Goal: Find specific page/section: Find specific page/section

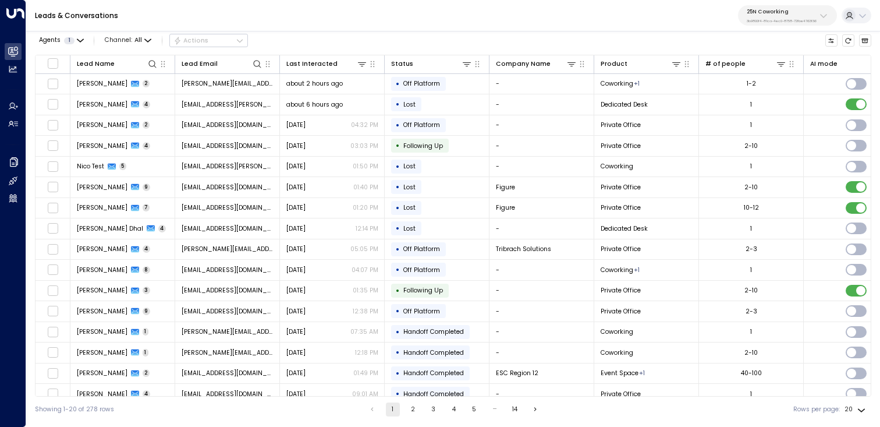
click at [817, 15] on button "25N Coworking 3b9800f4-81ca-4ec0-8758-72fbe4763f36" at bounding box center [787, 15] width 99 height 20
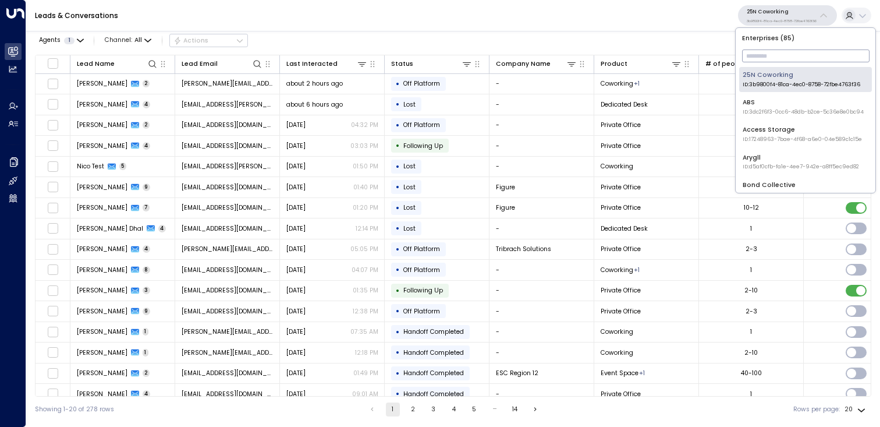
click at [796, 58] on input "text" at bounding box center [805, 56] width 127 height 19
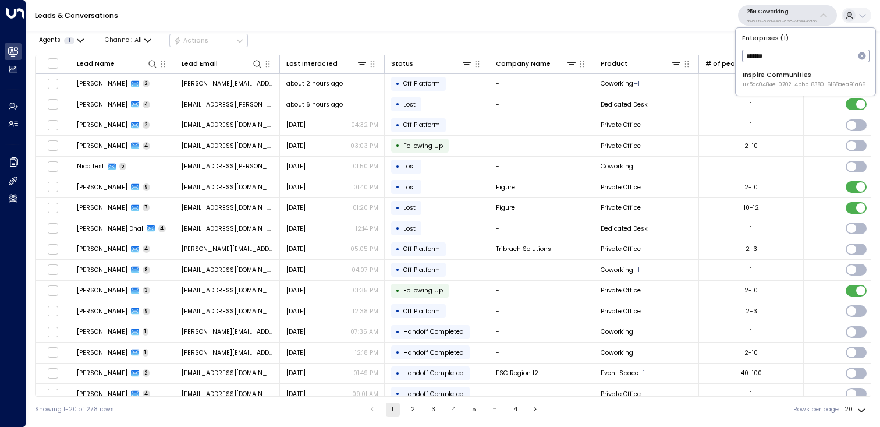
type input "*******"
click at [800, 78] on div "Inspire Communities ID: 5ac0484e-0702-4bbb-8380-6168aea91a66" at bounding box center [804, 79] width 123 height 18
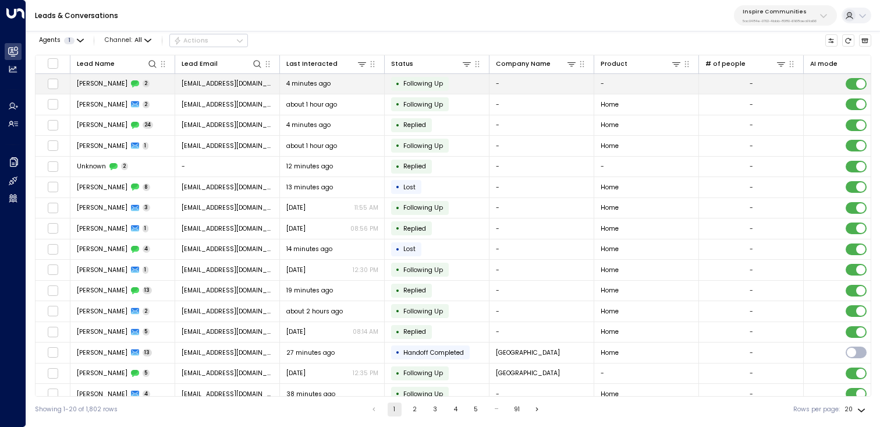
click at [82, 91] on td "[PERSON_NAME] 2" at bounding box center [122, 84] width 105 height 20
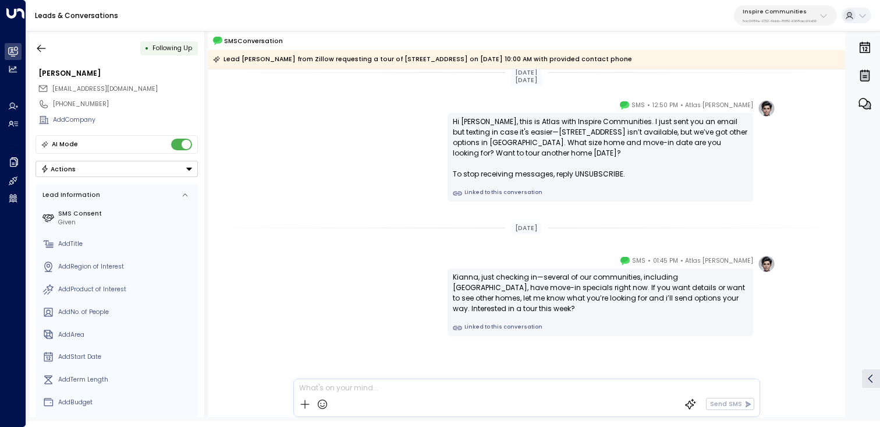
scroll to position [18, 0]
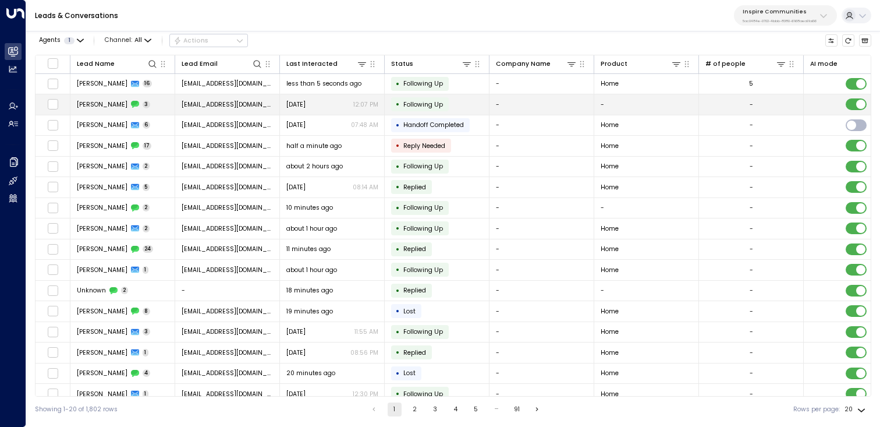
click at [115, 104] on span "[PERSON_NAME]" at bounding box center [102, 104] width 51 height 9
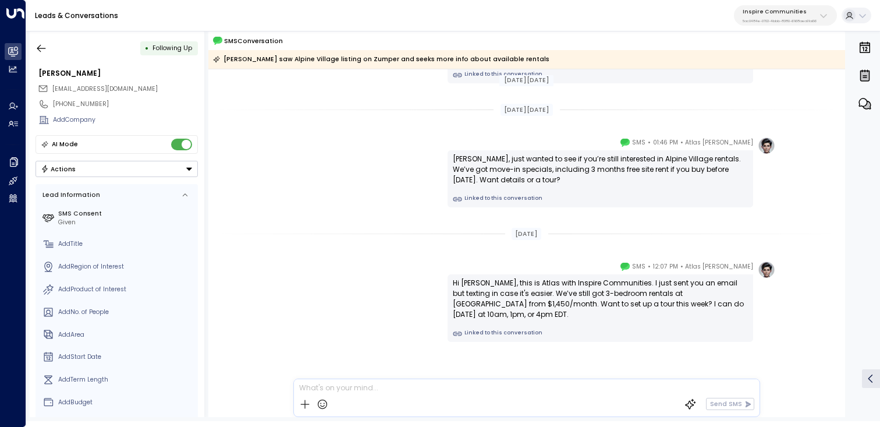
scroll to position [132, 0]
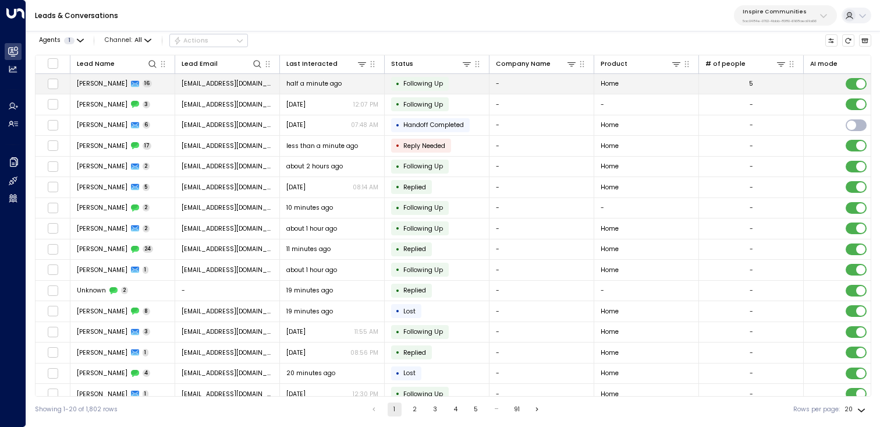
click at [104, 83] on span "[PERSON_NAME]" at bounding box center [102, 83] width 51 height 9
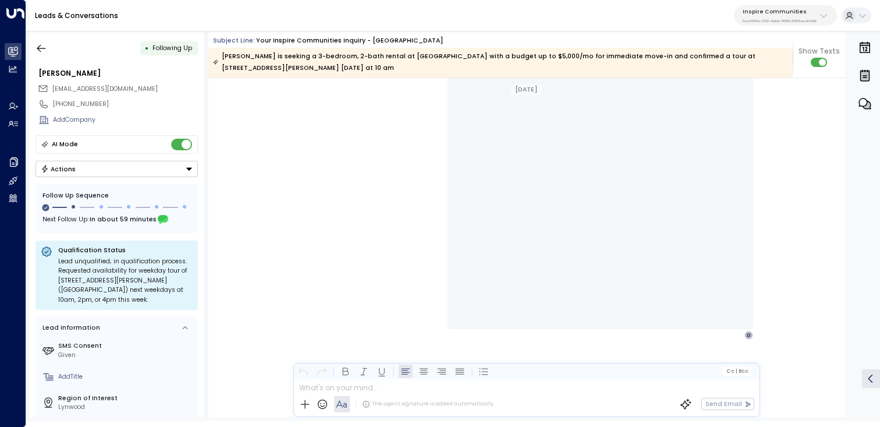
scroll to position [5277, 0]
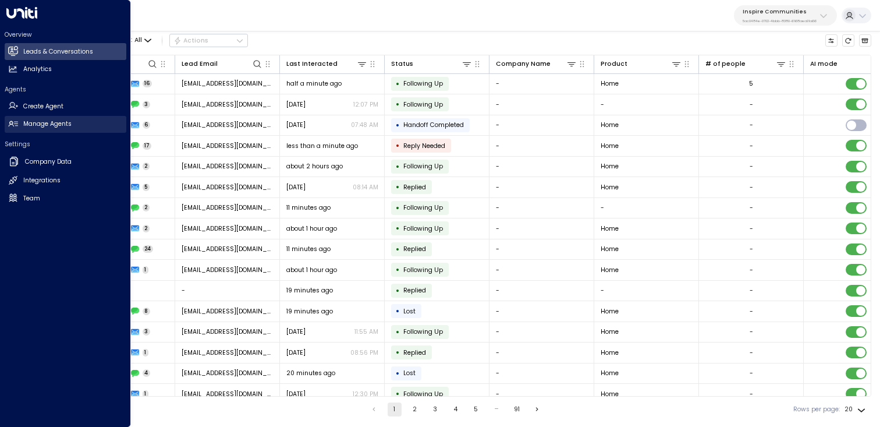
click at [45, 120] on h2 "Manage Agents" at bounding box center [47, 123] width 48 height 9
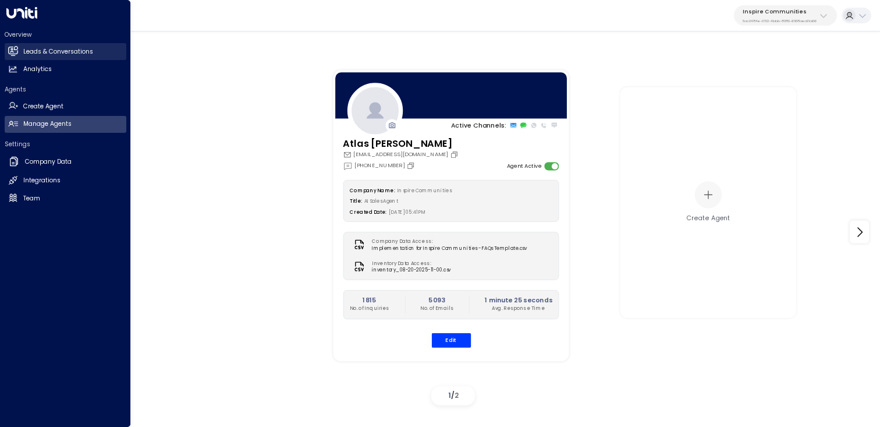
click at [22, 47] on link "Leads & Conversations Leads & Conversations" at bounding box center [66, 51] width 122 height 17
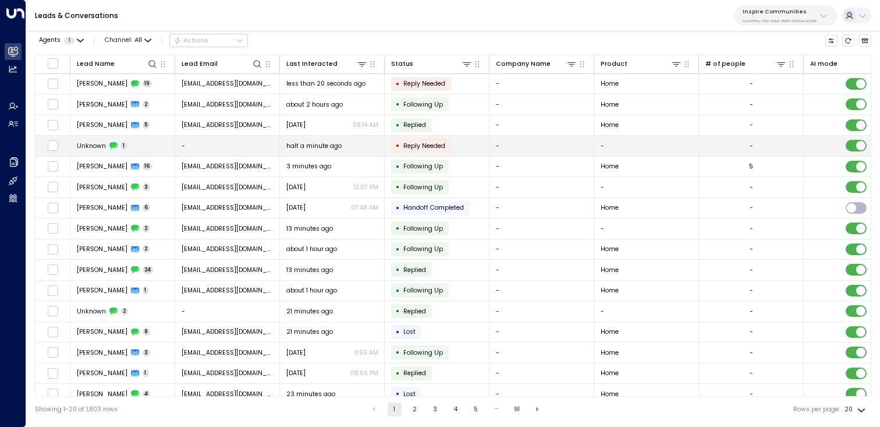
click at [97, 144] on span "Unknown" at bounding box center [91, 145] width 29 height 9
